Goal: Check status

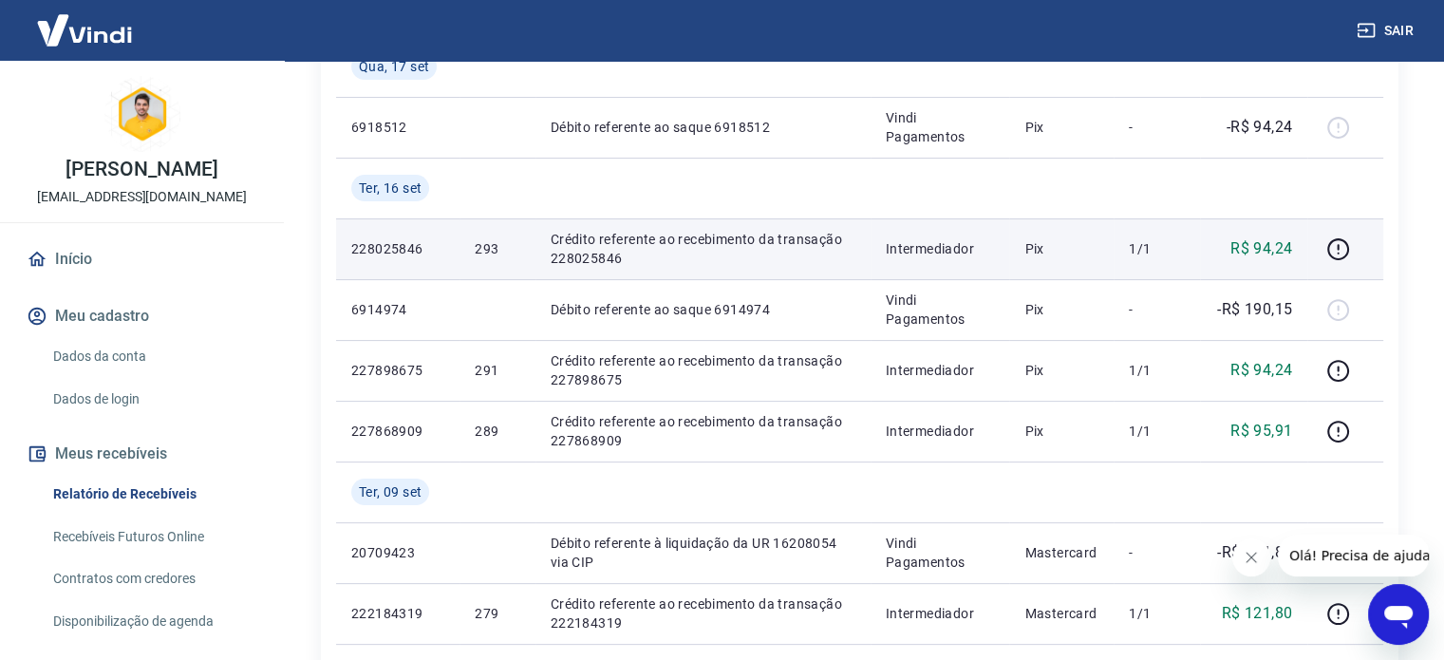
scroll to position [570, 0]
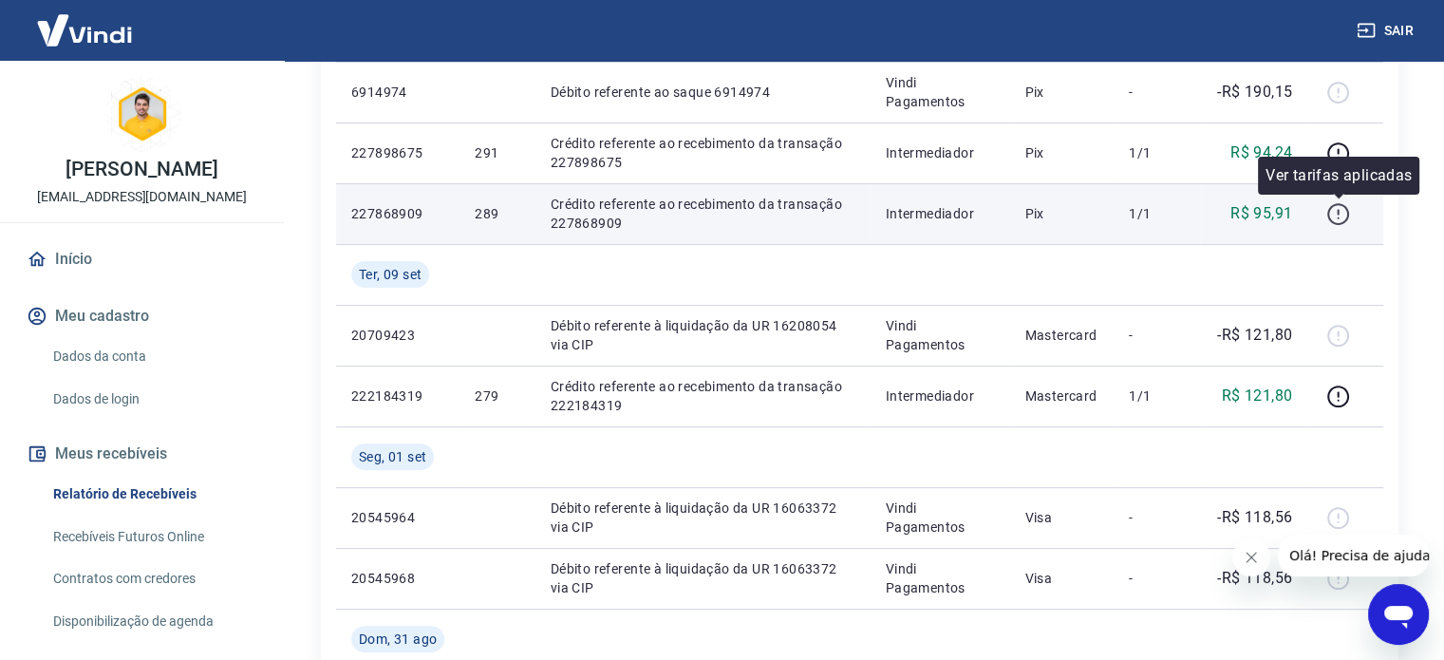
click at [1339, 215] on icon "button" at bounding box center [1338, 214] width 24 height 24
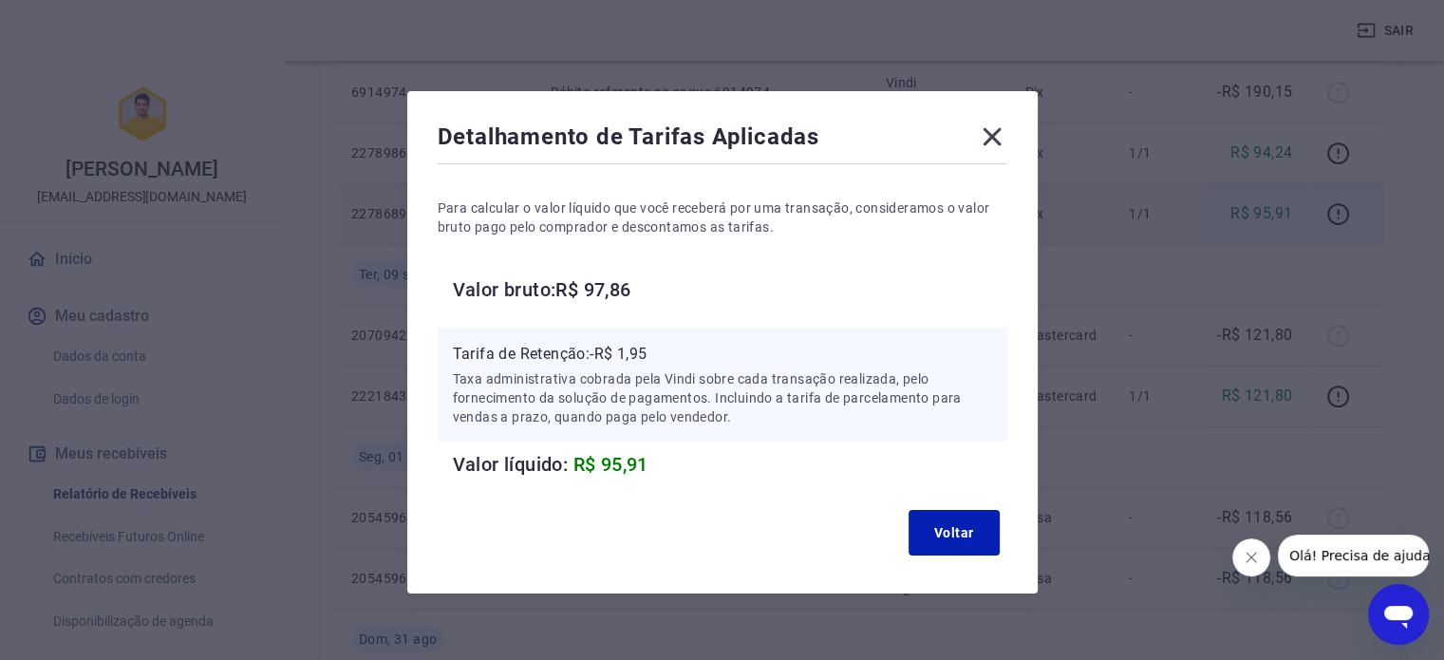
click at [982, 140] on icon at bounding box center [992, 137] width 30 height 30
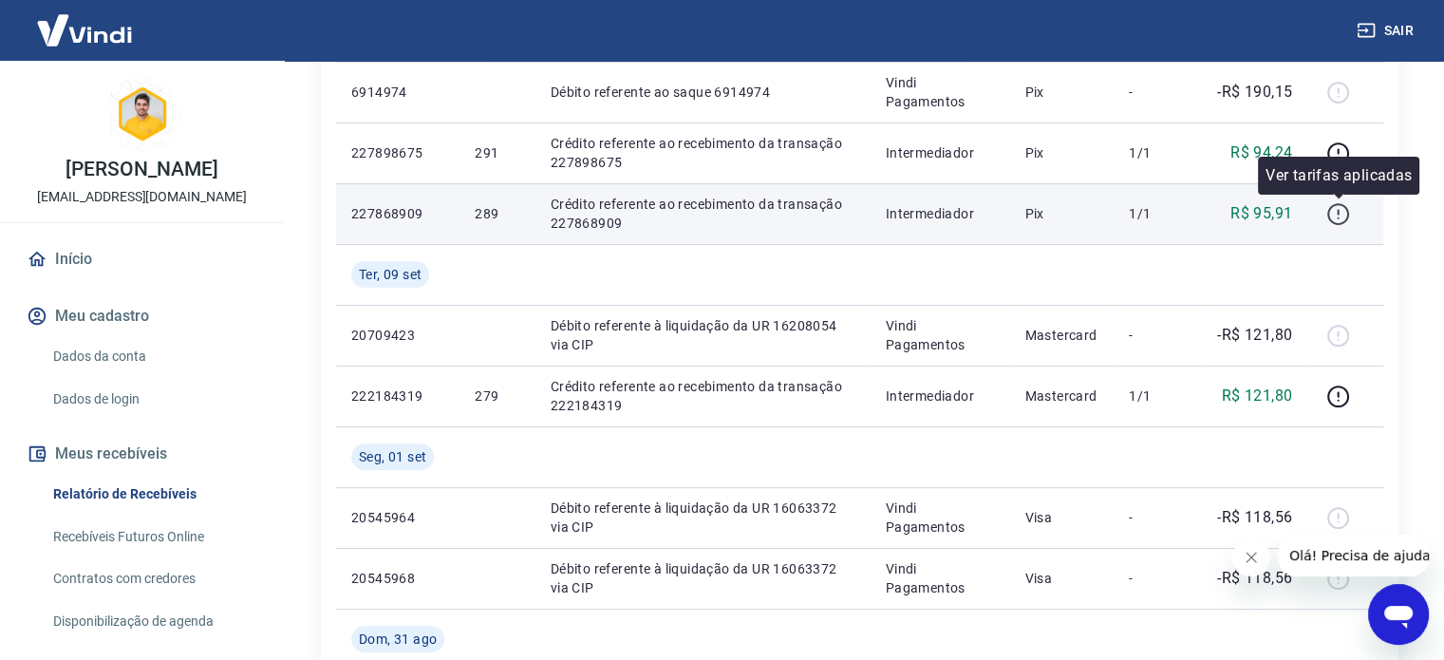
click at [1339, 212] on icon "button" at bounding box center [1338, 212] width 2 height 6
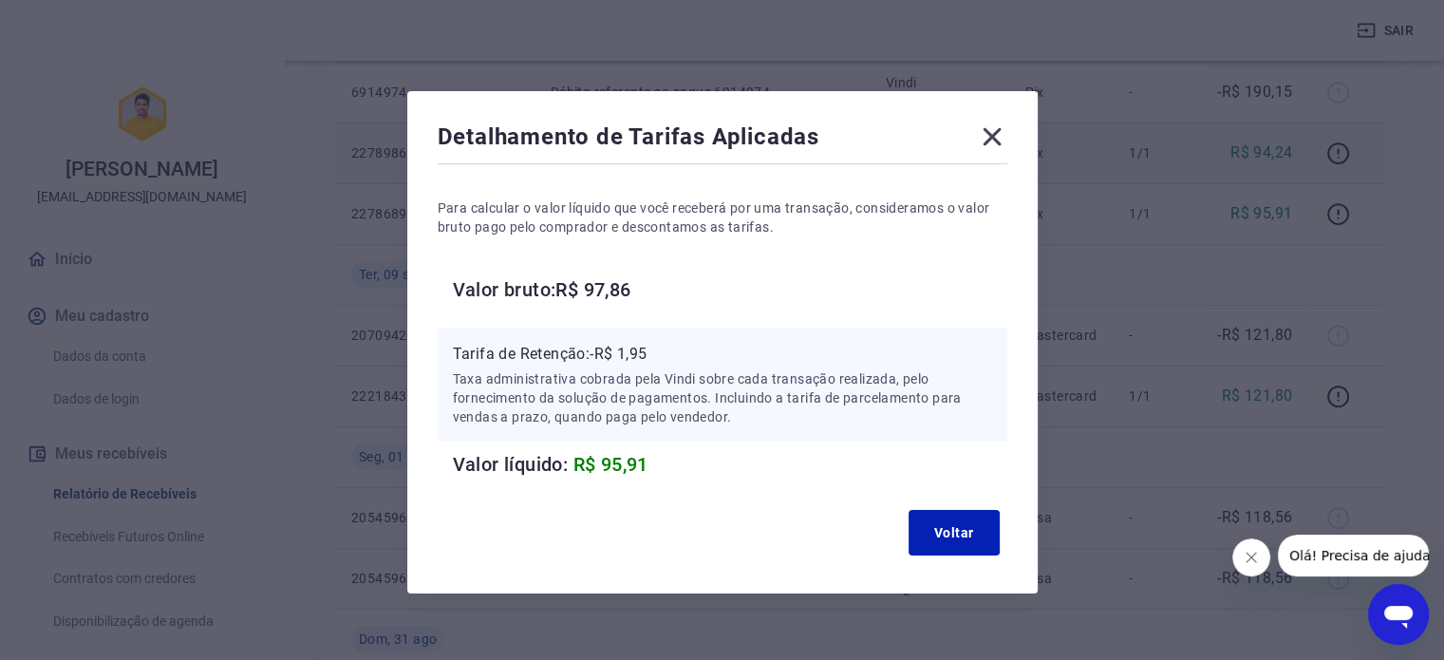
click at [987, 128] on icon at bounding box center [992, 137] width 30 height 30
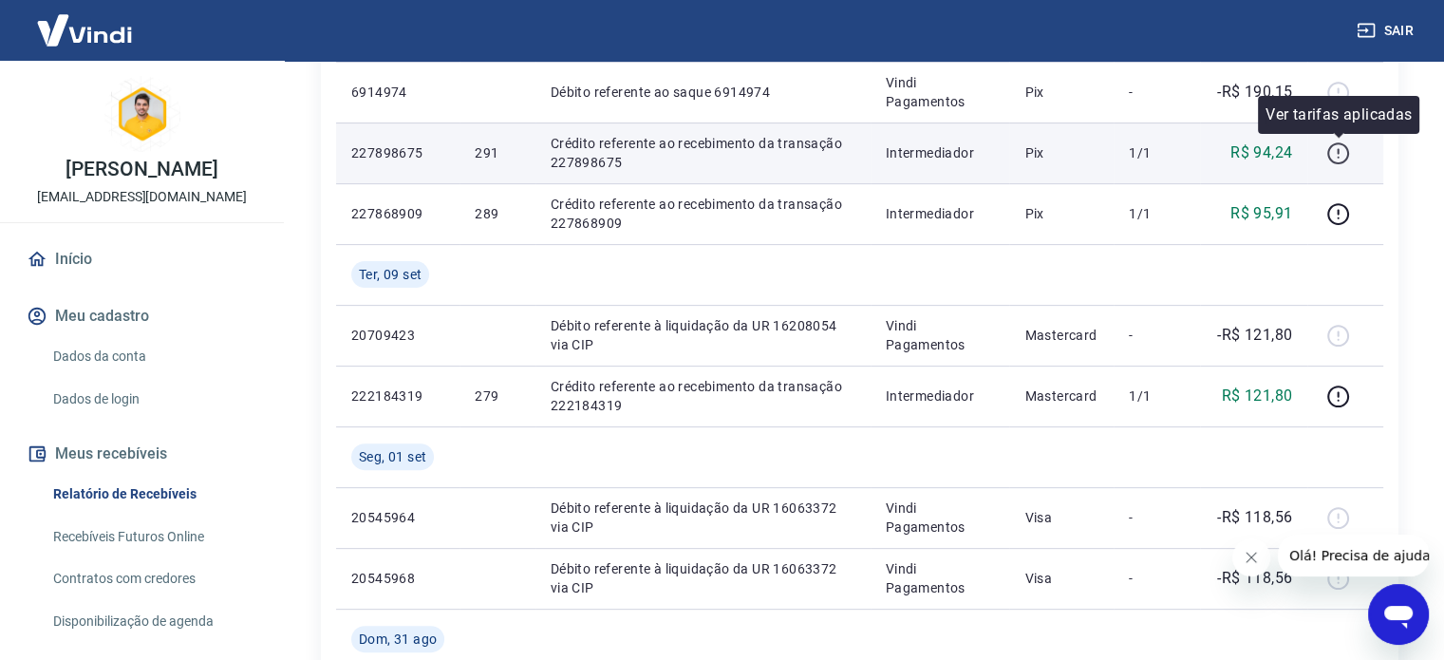
click at [1339, 155] on icon "button" at bounding box center [1338, 153] width 24 height 24
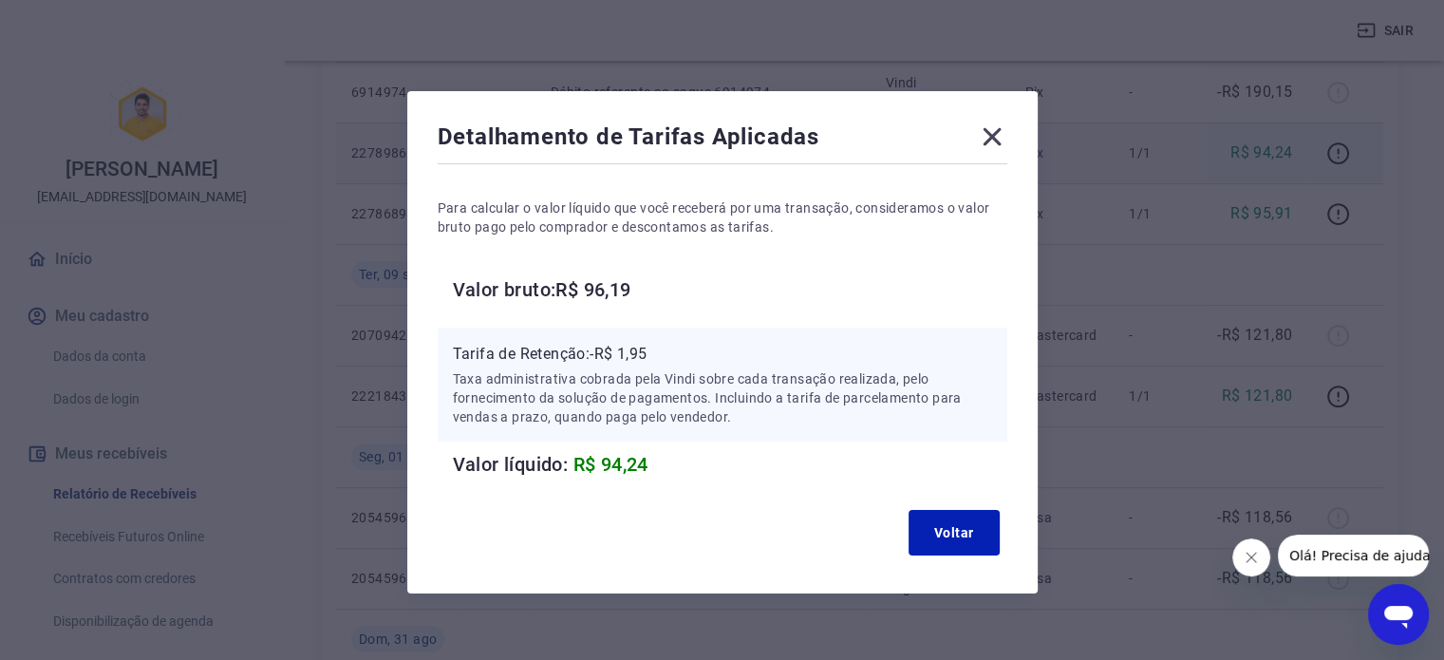
click at [984, 130] on icon at bounding box center [992, 137] width 18 height 18
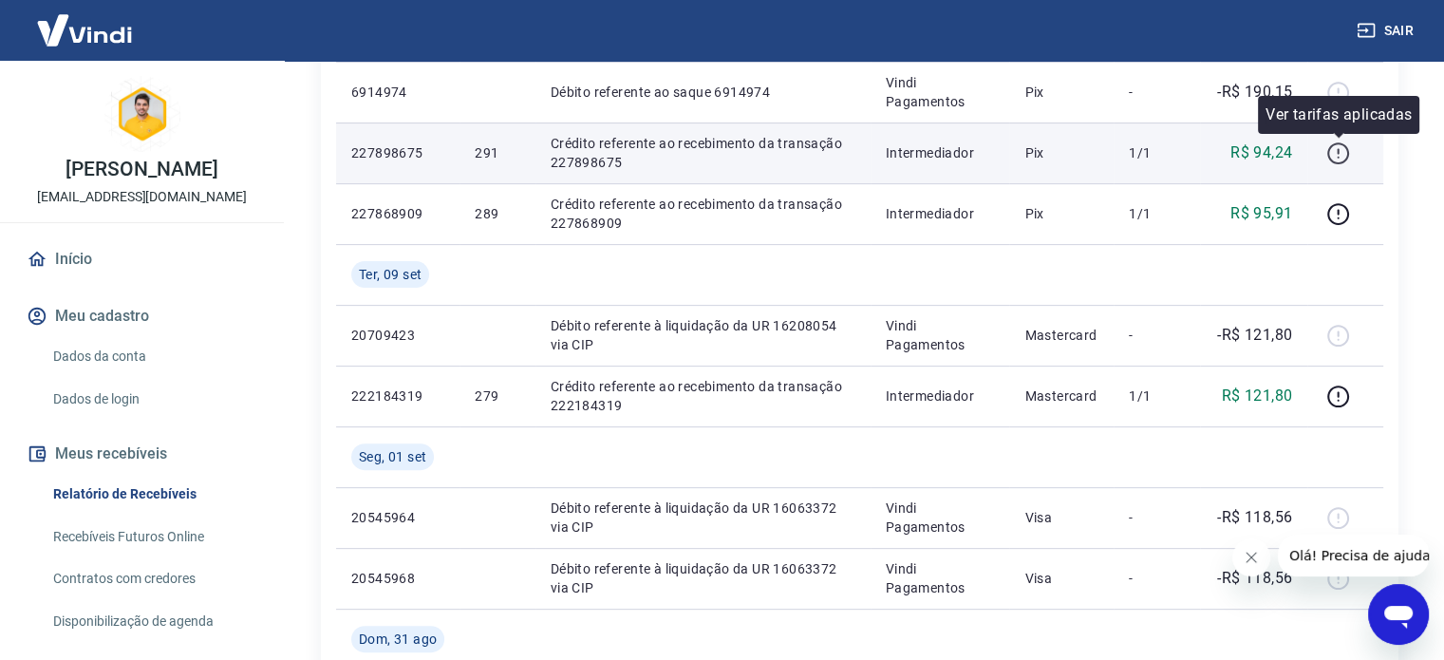
click at [1340, 154] on icon "button" at bounding box center [1338, 153] width 24 height 24
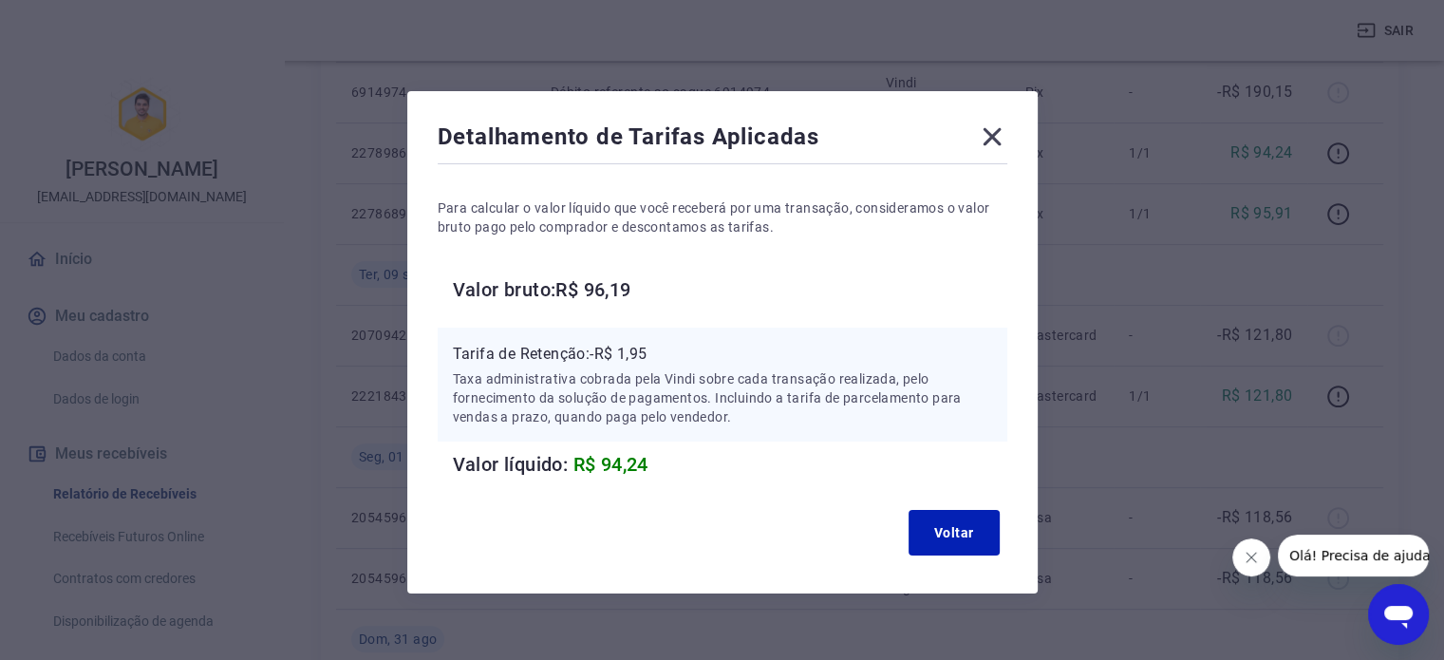
click at [1250, 555] on icon "Fechar mensagem da empresa" at bounding box center [1251, 557] width 15 height 15
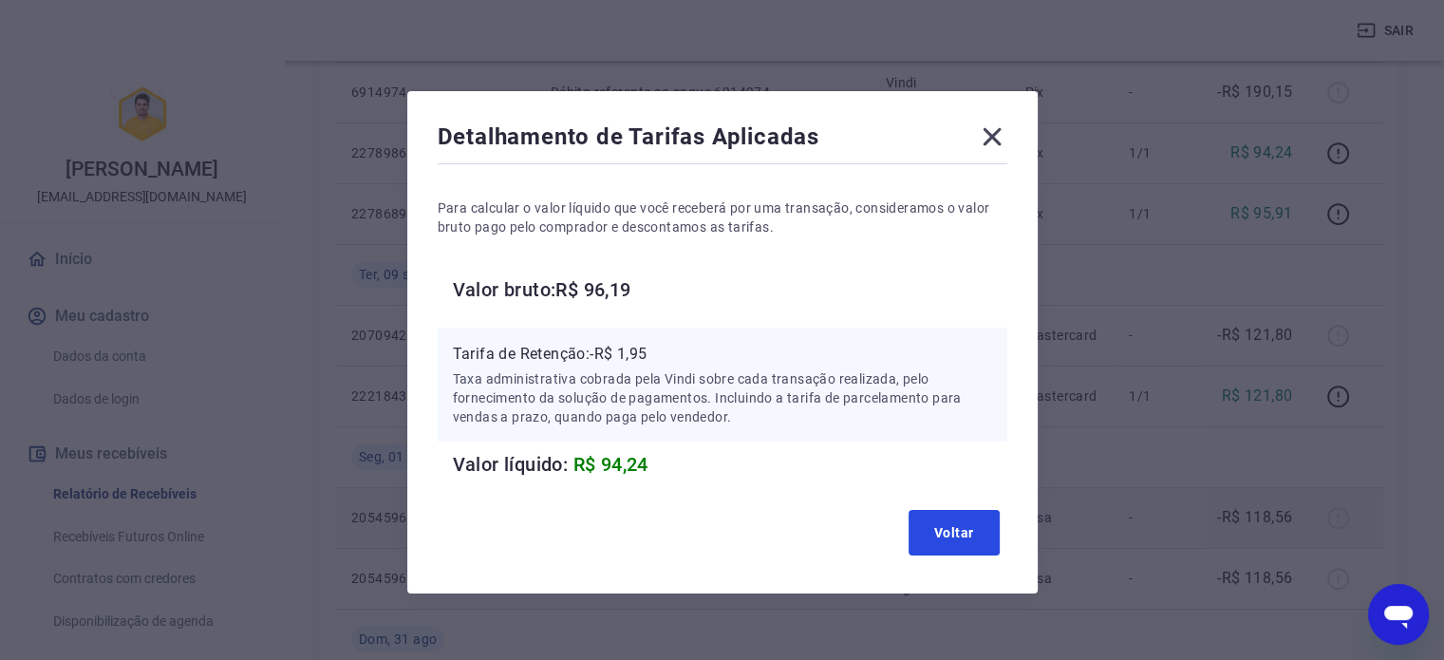
click at [949, 543] on button "Voltar" at bounding box center [954, 533] width 91 height 46
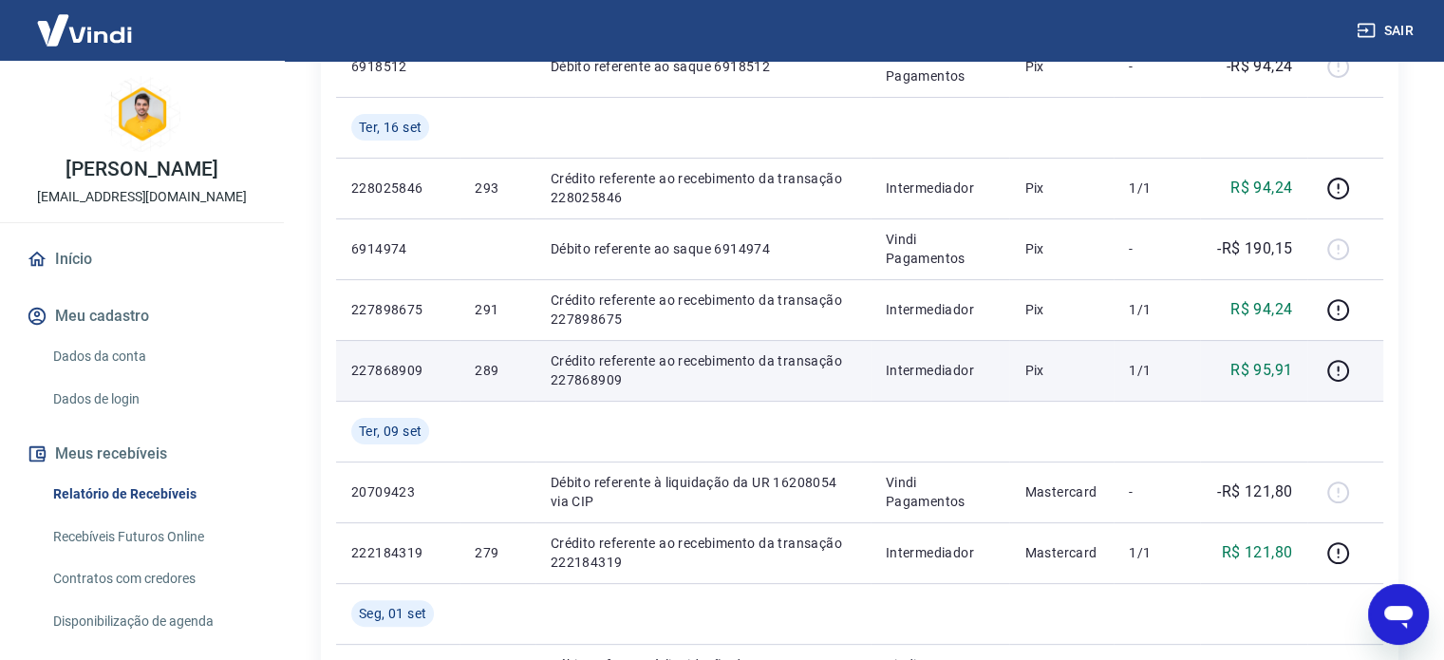
scroll to position [380, 0]
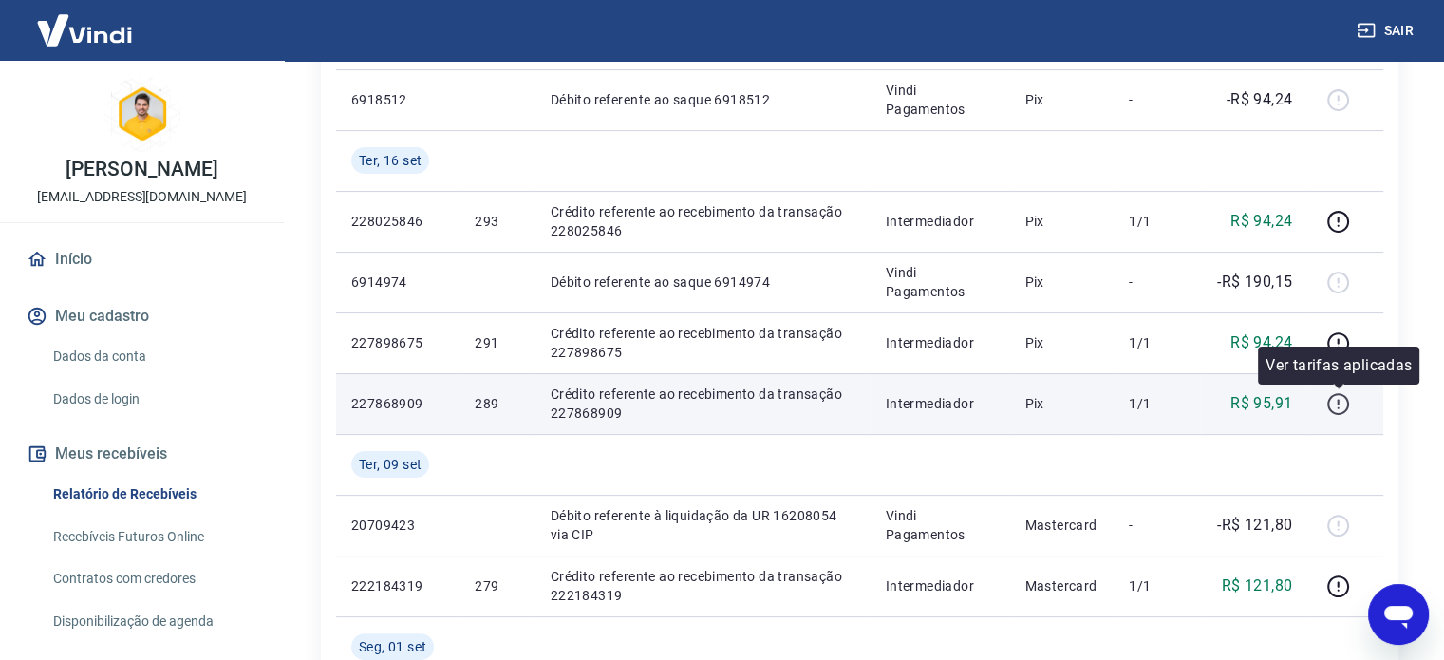
click at [1343, 404] on icon "button" at bounding box center [1338, 404] width 24 height 24
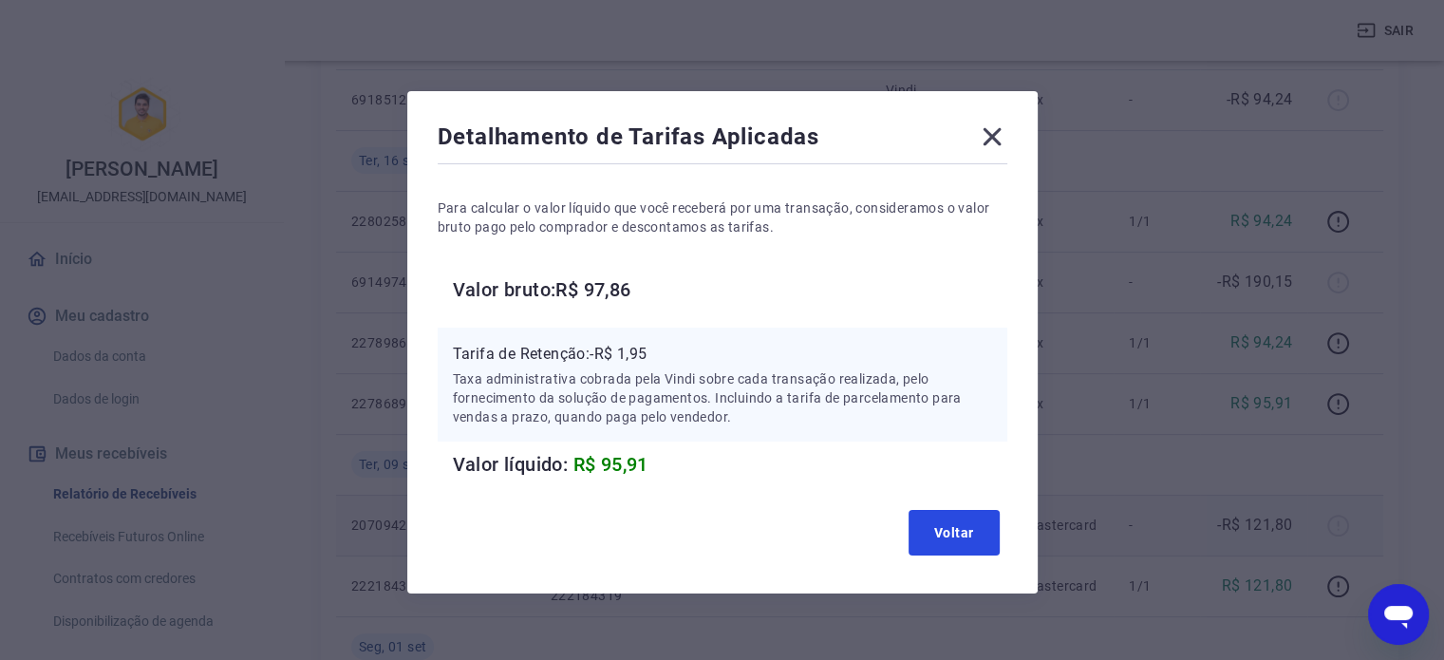
click at [972, 542] on button "Voltar" at bounding box center [954, 533] width 91 height 46
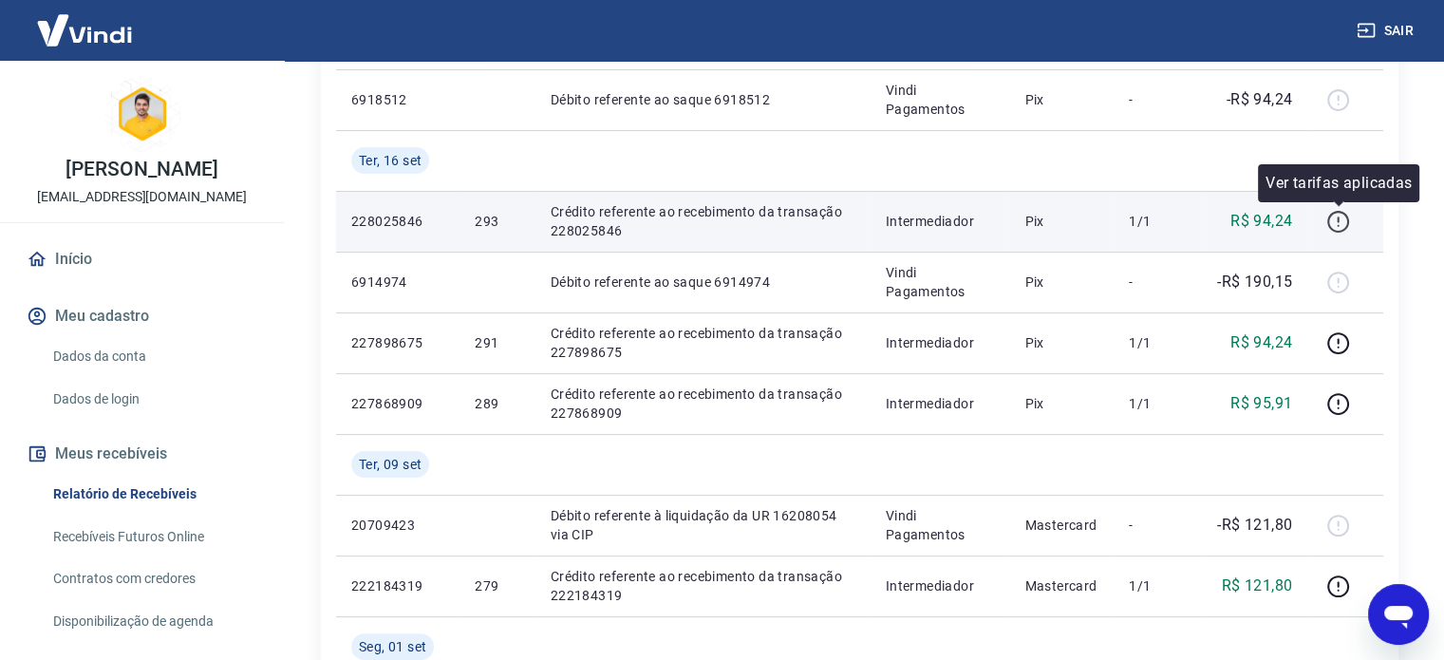
click at [1328, 217] on icon "button" at bounding box center [1338, 222] width 24 height 24
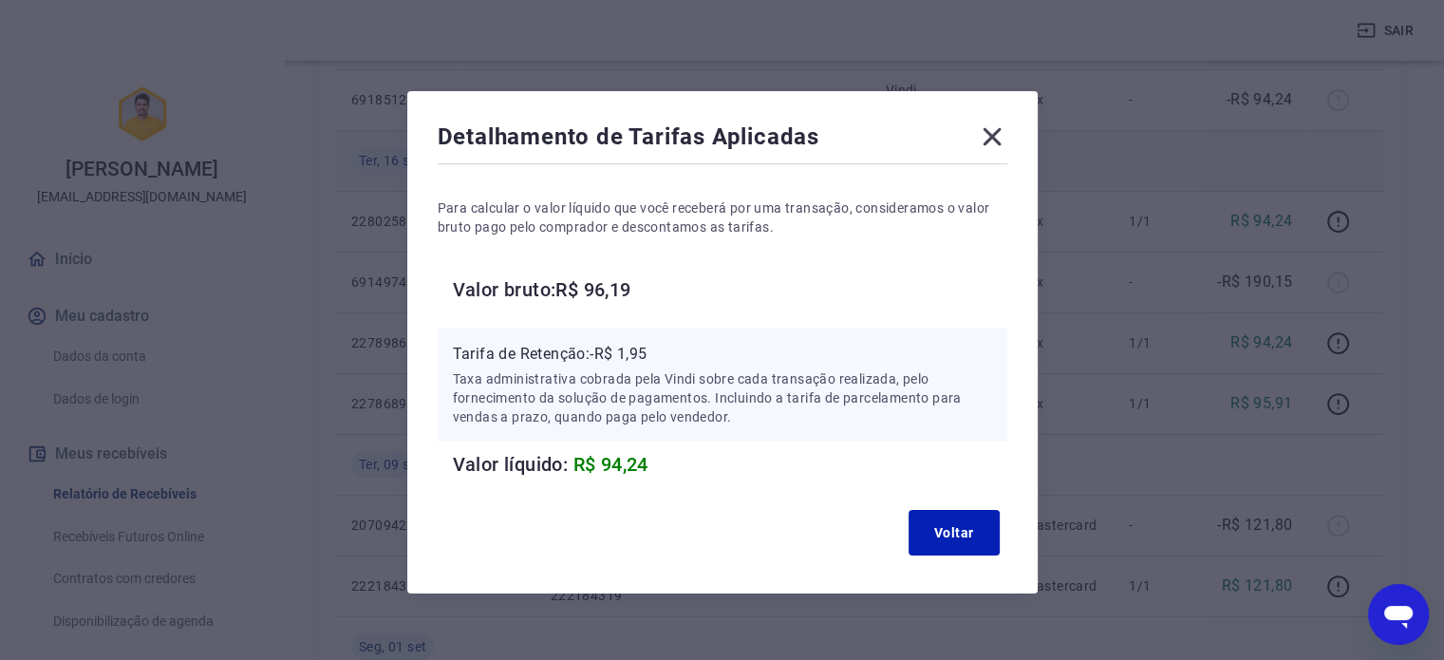
click at [990, 142] on icon at bounding box center [992, 137] width 30 height 30
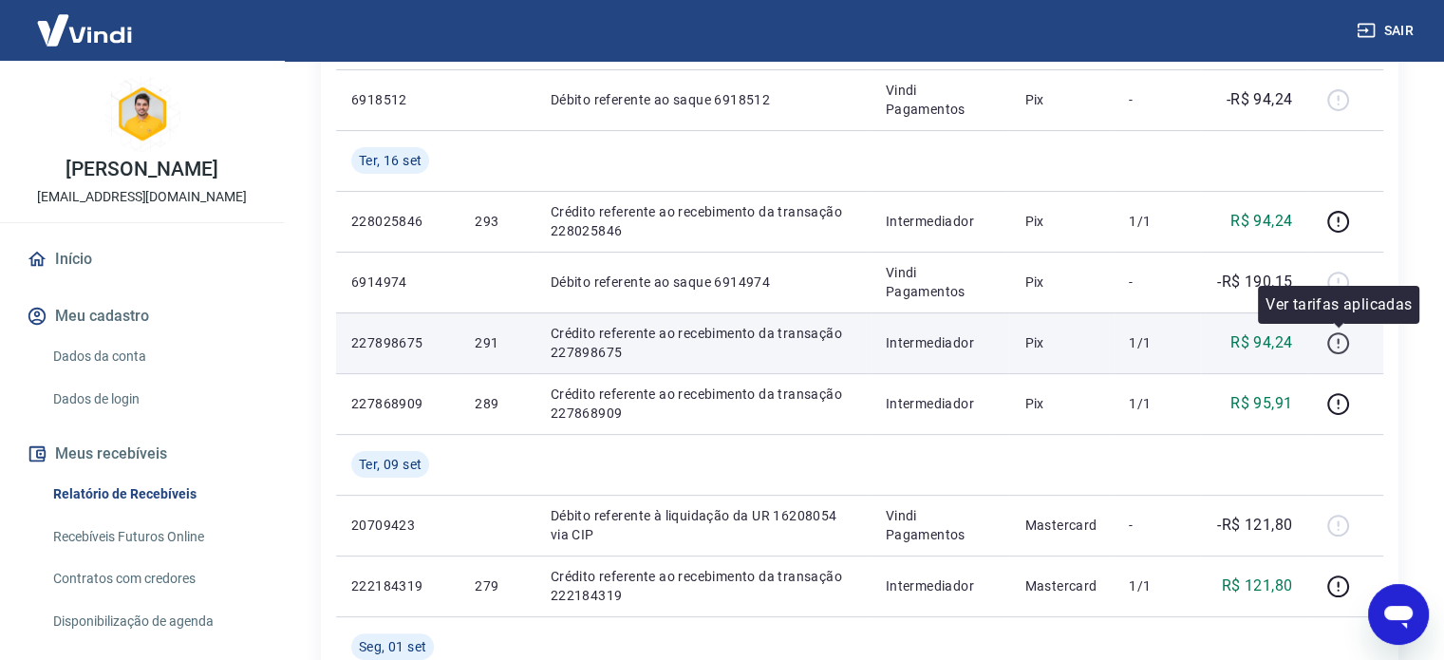
click at [1327, 340] on icon "button" at bounding box center [1338, 343] width 24 height 24
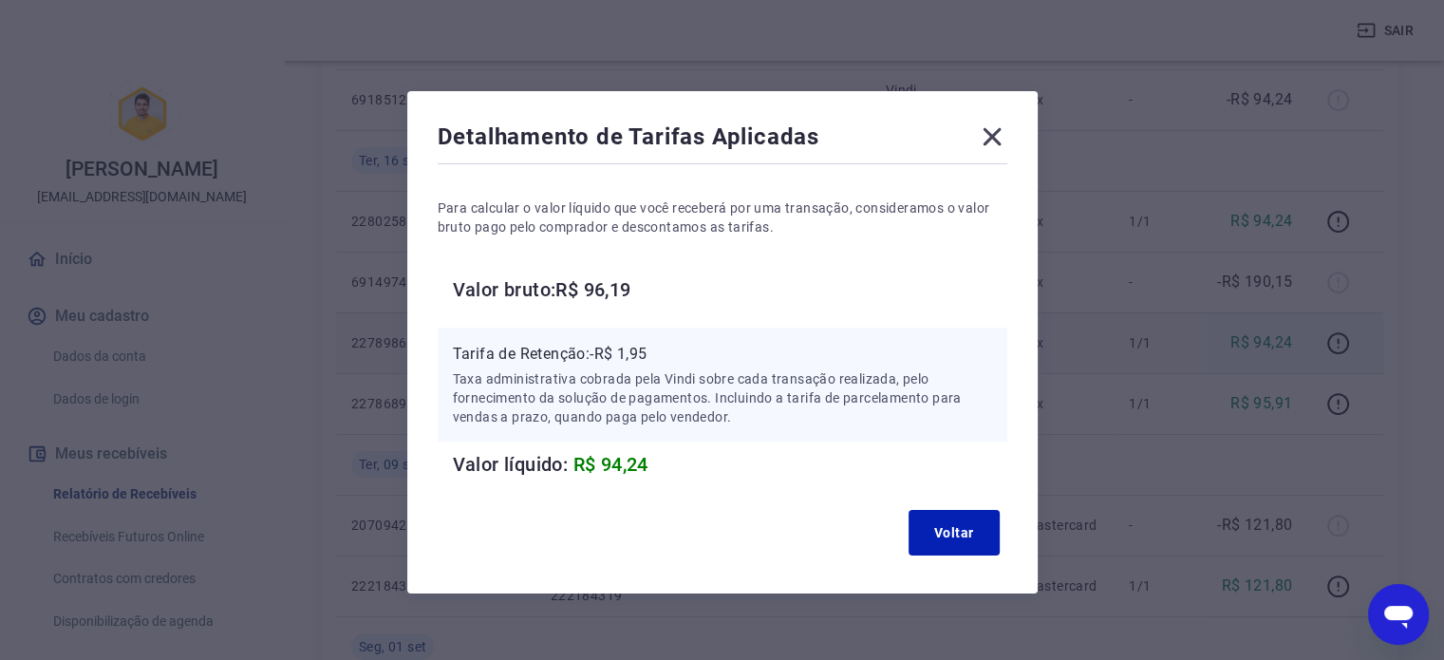
click at [1003, 111] on div "Detalhamento de Tarifas Aplicadas Para calcular o valor líquido que você recebe…" at bounding box center [722, 342] width 630 height 502
click at [988, 124] on icon at bounding box center [992, 137] width 30 height 30
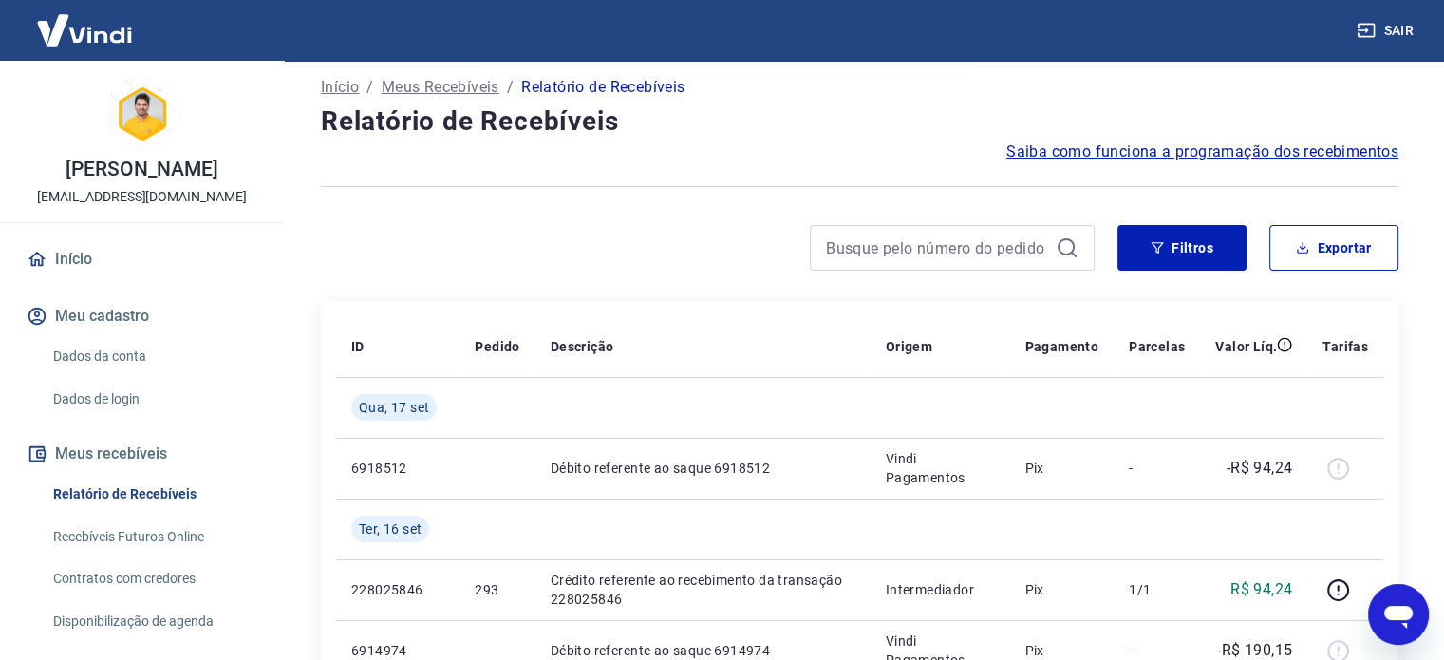
scroll to position [0, 0]
